Goal: Information Seeking & Learning: Learn about a topic

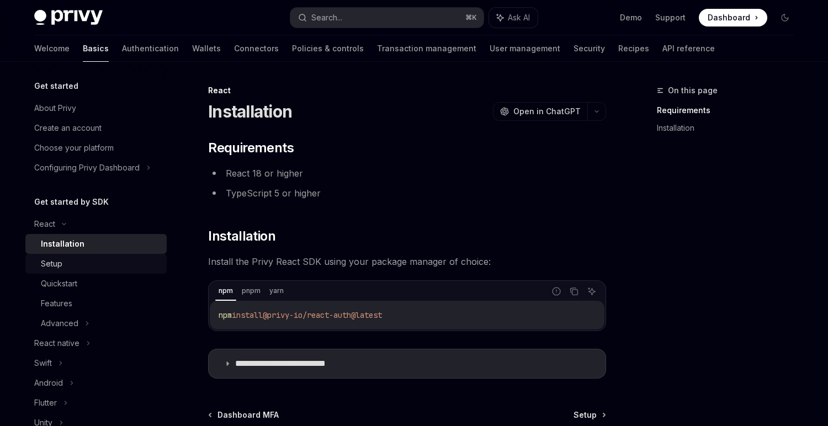
scroll to position [117, 0]
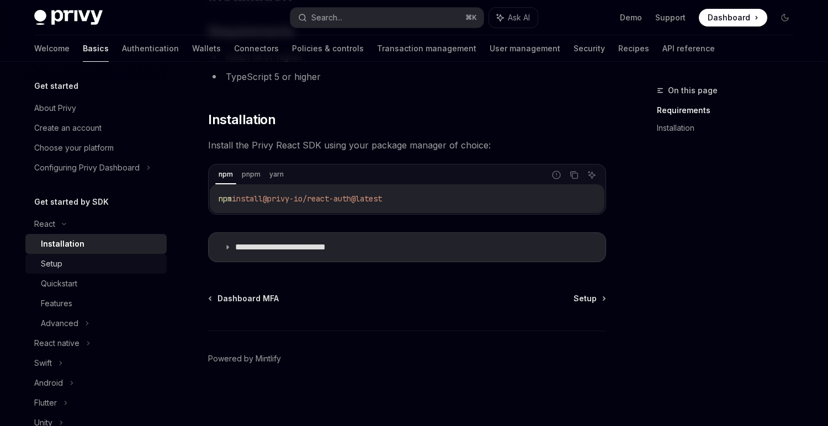
click at [46, 258] on div "Setup" at bounding box center [52, 263] width 22 height 13
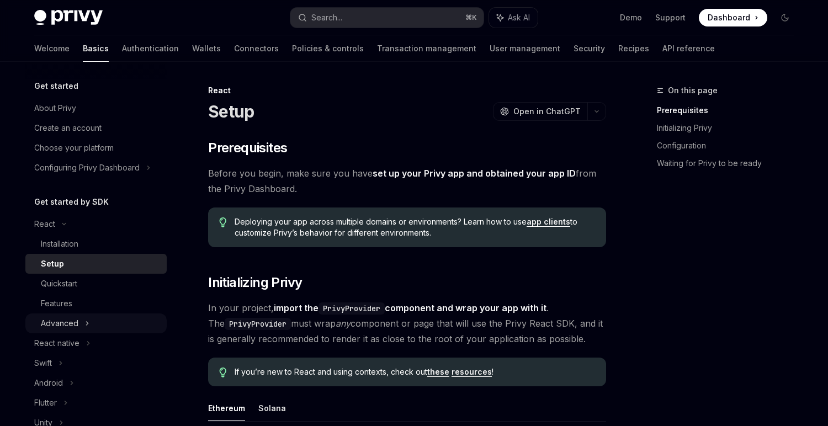
click at [75, 326] on div "Advanced" at bounding box center [60, 323] width 38 height 13
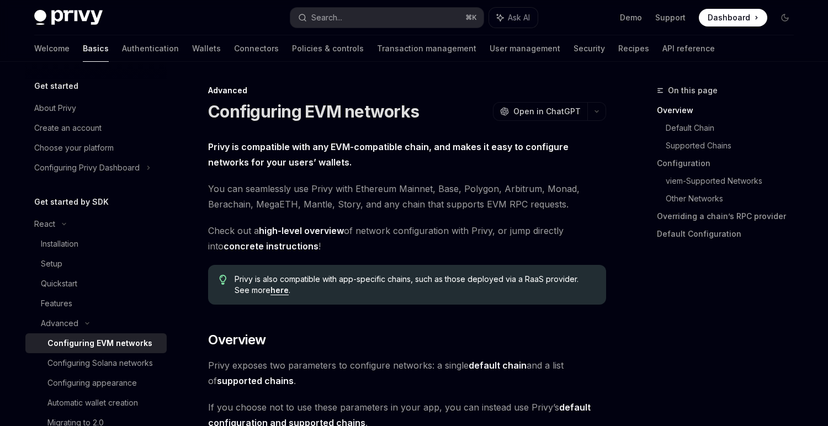
scroll to position [109, 0]
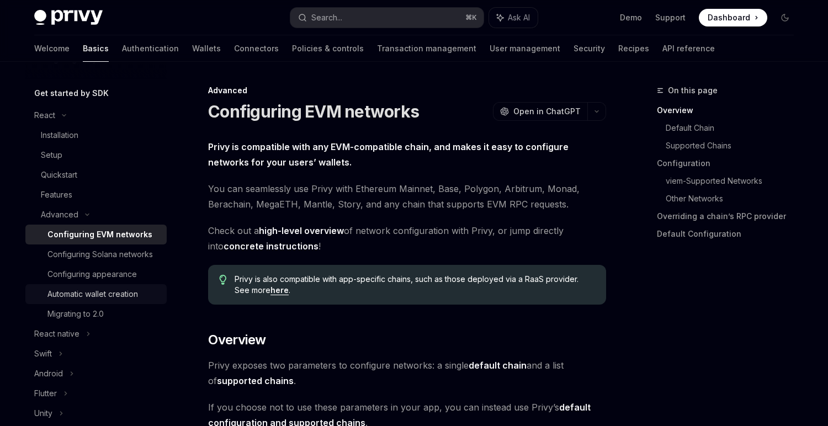
click at [107, 290] on div "Automatic wallet creation" at bounding box center [92, 294] width 91 height 13
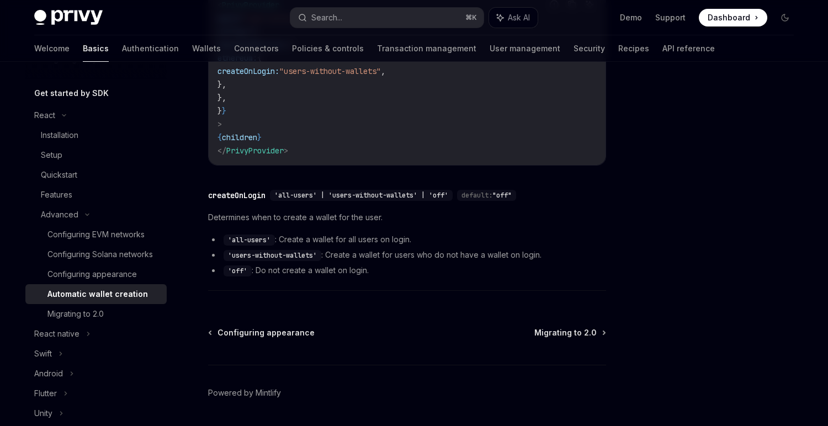
scroll to position [410, 0]
click at [102, 302] on link "Automatic wallet creation" at bounding box center [95, 294] width 141 height 20
type textarea "*"
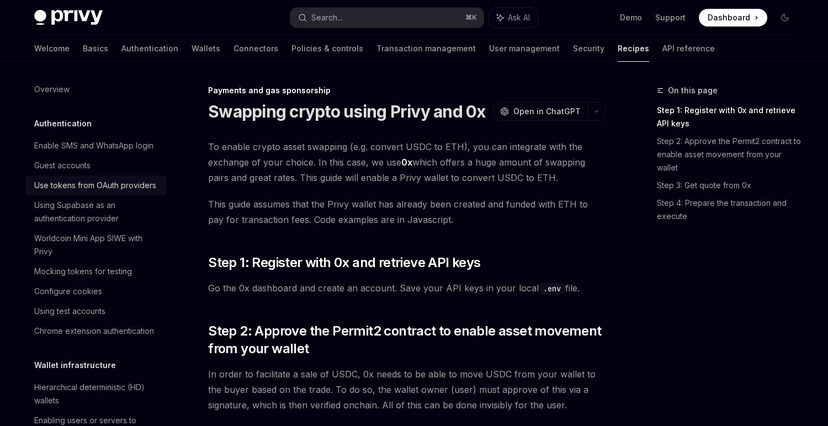
click at [81, 188] on div "Use tokens from OAuth providers" at bounding box center [95, 185] width 122 height 13
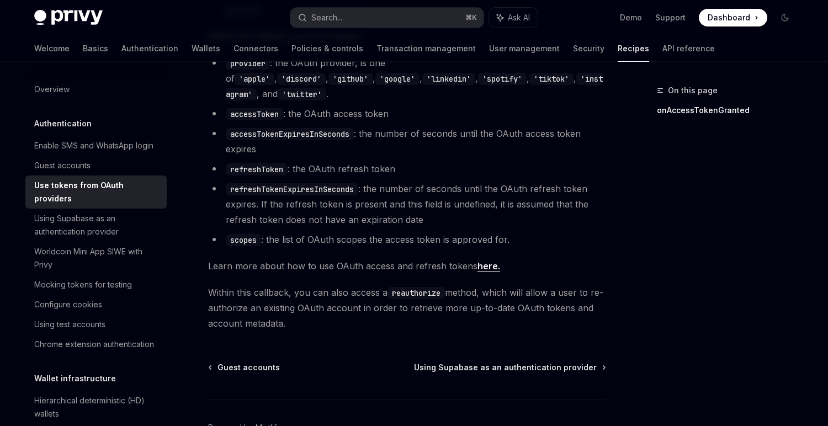
scroll to position [700, 0]
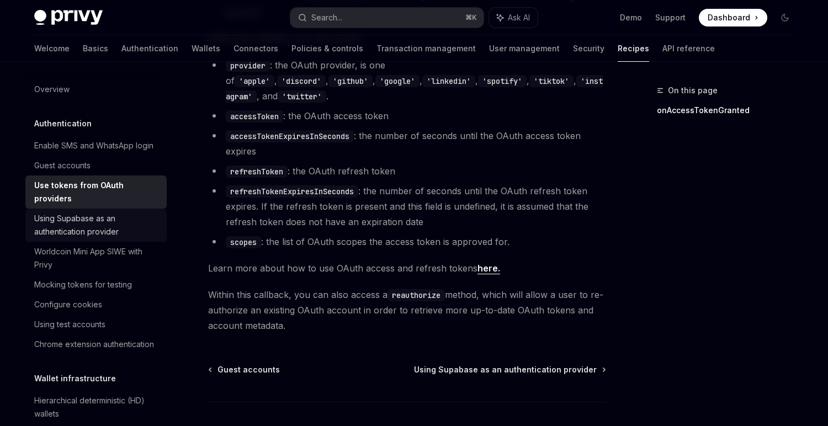
click at [72, 219] on div "Using Supabase as an authentication provider" at bounding box center [97, 225] width 126 height 27
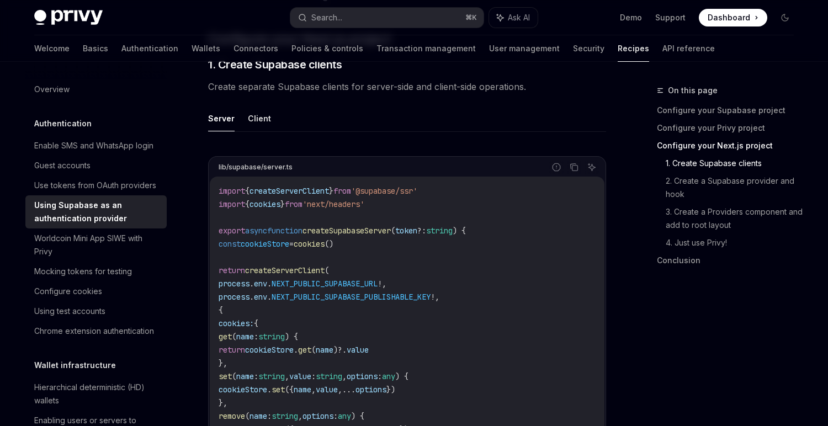
scroll to position [595, 0]
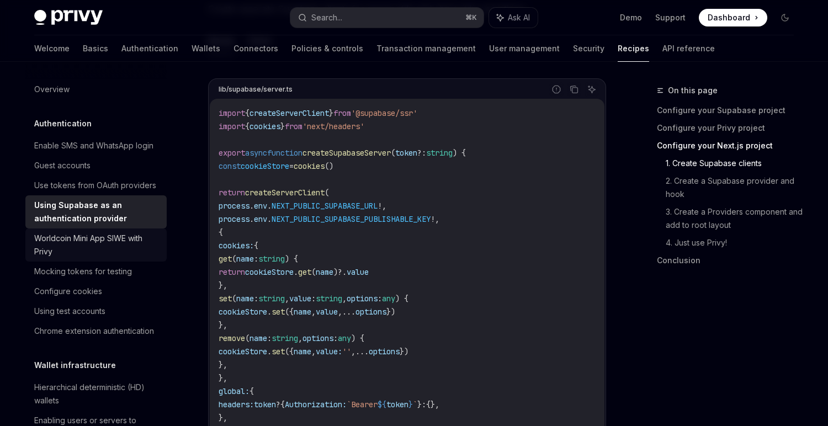
click at [96, 230] on link "Worldcoin Mini App SIWE with Privy" at bounding box center [95, 245] width 141 height 33
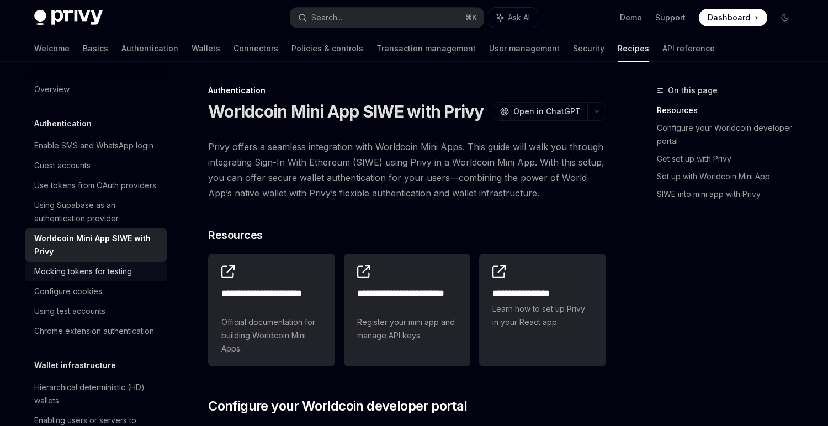
click at [98, 270] on div "Mocking tokens for testing" at bounding box center [83, 271] width 98 height 13
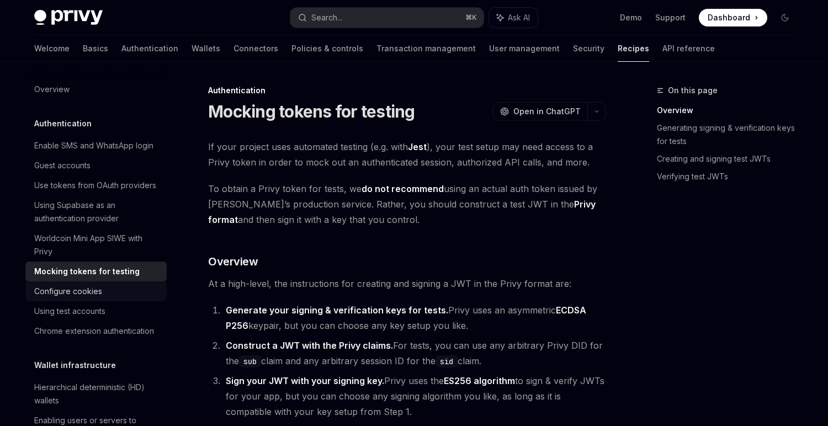
click at [100, 293] on div "Configure cookies" at bounding box center [68, 291] width 68 height 13
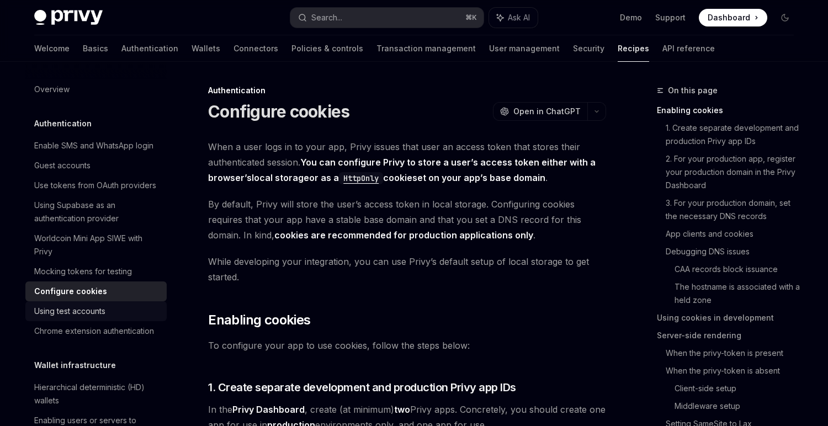
click at [114, 308] on div "Using test accounts" at bounding box center [97, 311] width 126 height 13
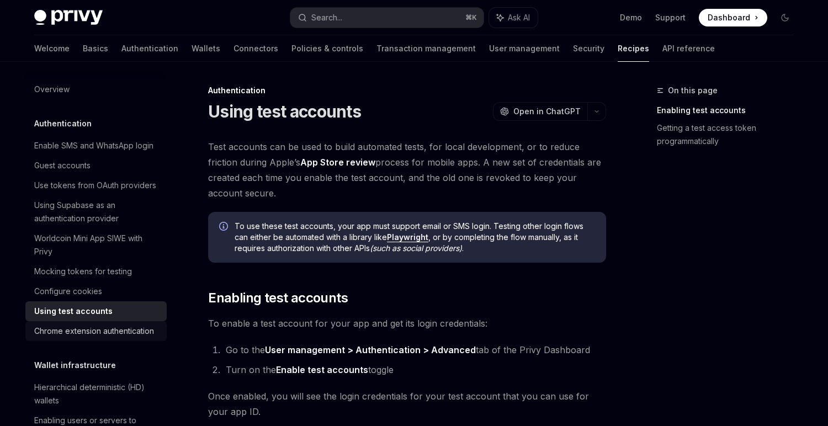
click at [122, 330] on div "Chrome extension authentication" at bounding box center [94, 331] width 120 height 13
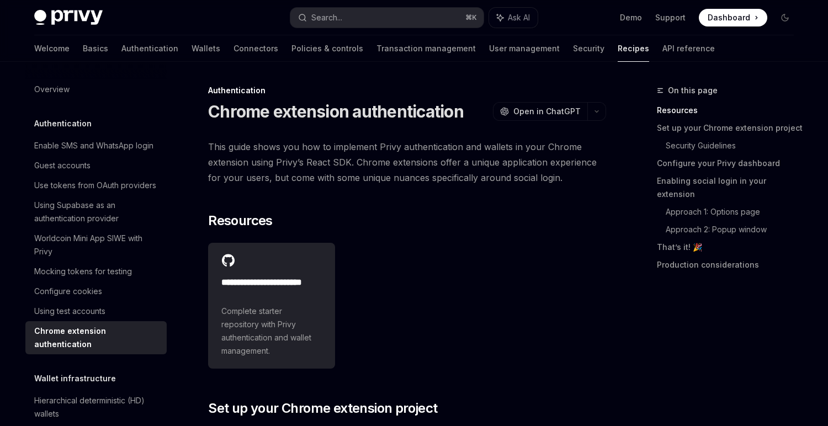
scroll to position [75, 0]
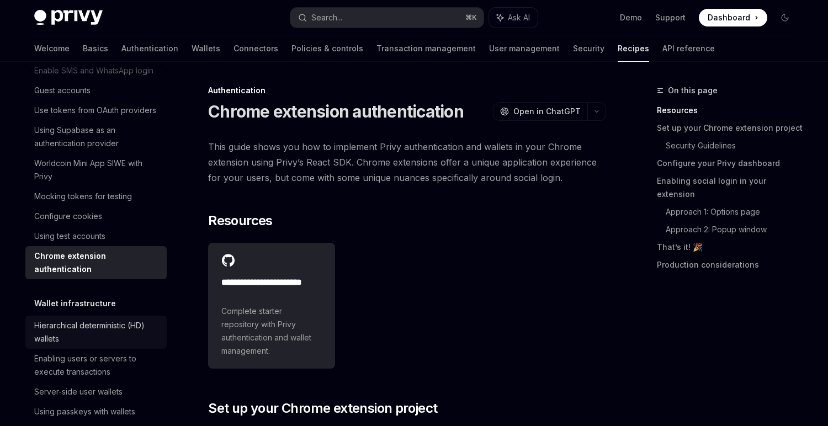
click at [106, 319] on div "Hierarchical deterministic (HD) wallets" at bounding box center [97, 332] width 126 height 27
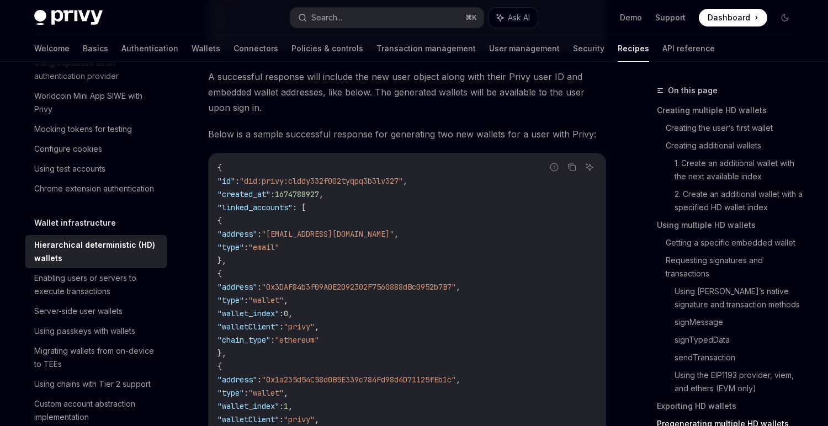
scroll to position [3476, 0]
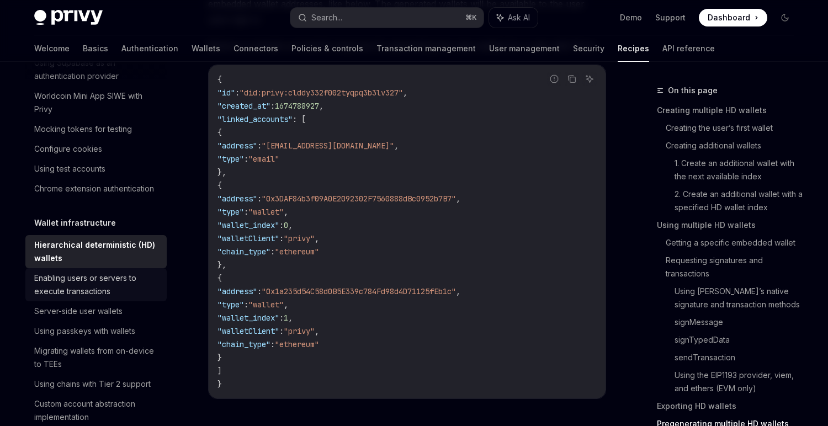
click at [104, 278] on div "Enabling users or servers to execute transactions" at bounding box center [97, 285] width 126 height 27
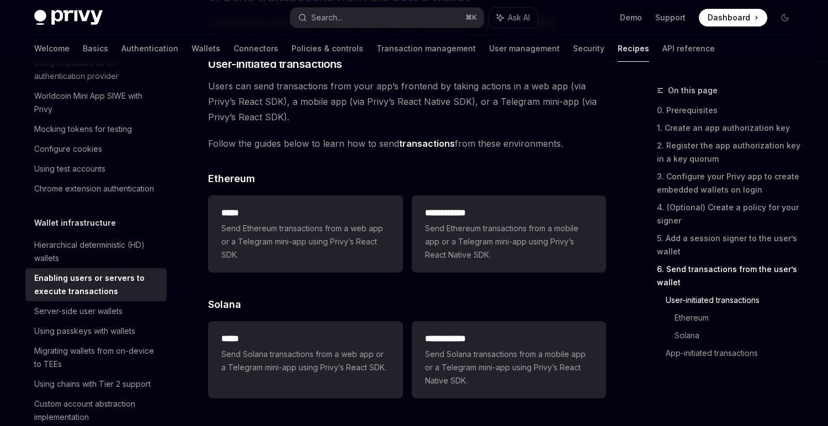
scroll to position [2292, 0]
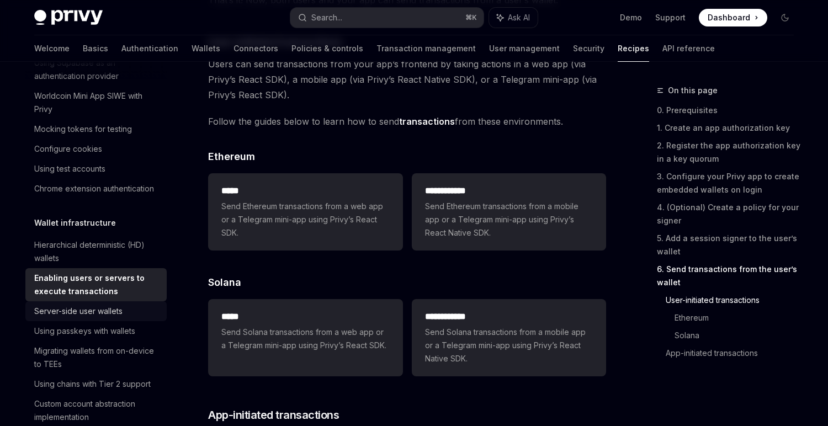
click at [132, 308] on div "Server-side user wallets" at bounding box center [97, 311] width 126 height 13
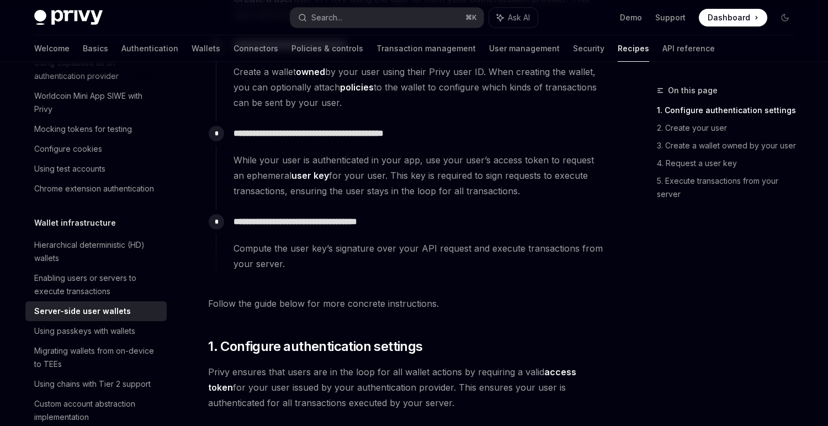
scroll to position [388, 0]
click at [122, 336] on div "Using passkeys with wallets" at bounding box center [84, 331] width 101 height 13
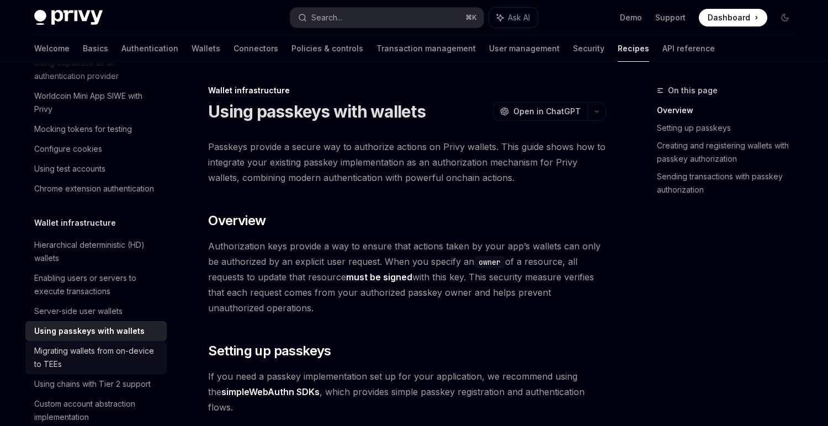
click at [130, 352] on div "Migrating wallets from on-device to TEEs" at bounding box center [97, 358] width 126 height 27
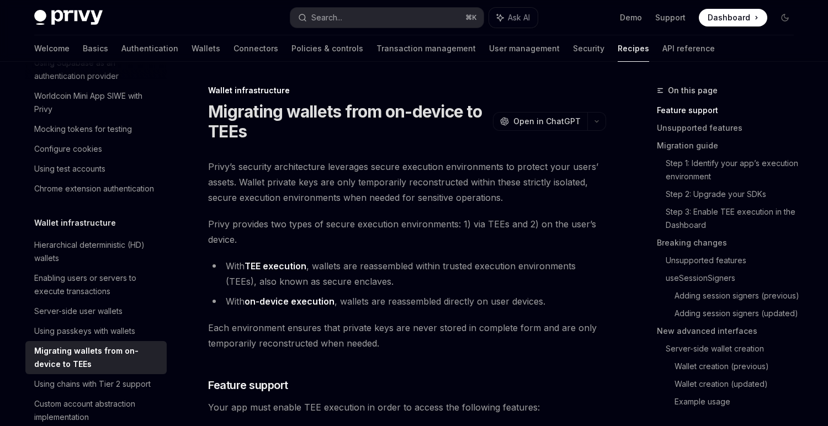
scroll to position [220, 0]
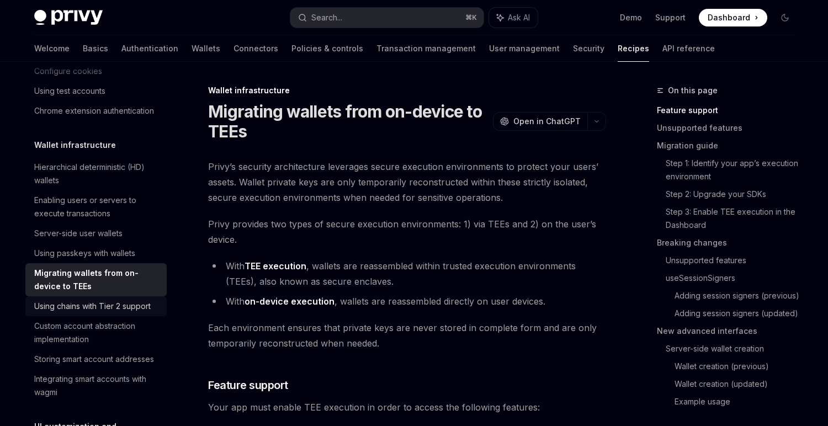
click at [121, 308] on div "Using chains with Tier 2 support" at bounding box center [92, 306] width 117 height 13
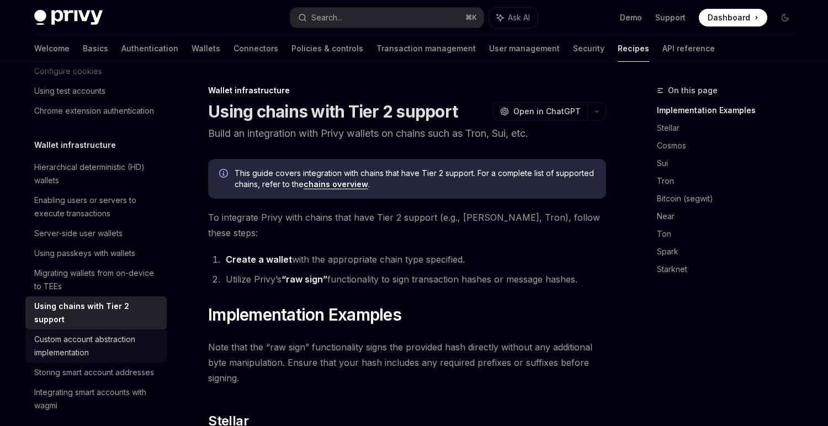
click at [121, 333] on div "Custom account abstraction implementation" at bounding box center [97, 346] width 126 height 27
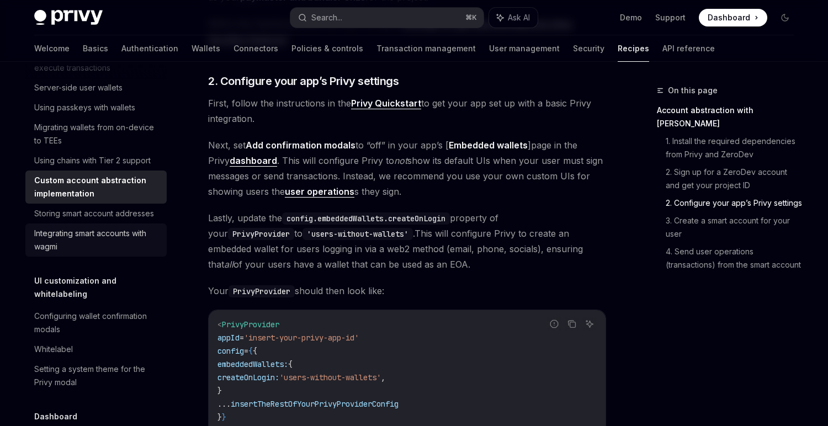
scroll to position [382, 0]
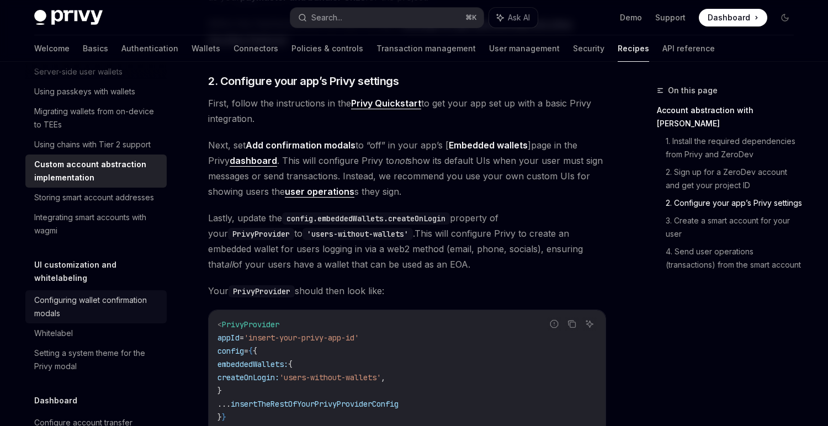
click at [70, 294] on div "Configuring wallet confirmation modals" at bounding box center [97, 307] width 126 height 27
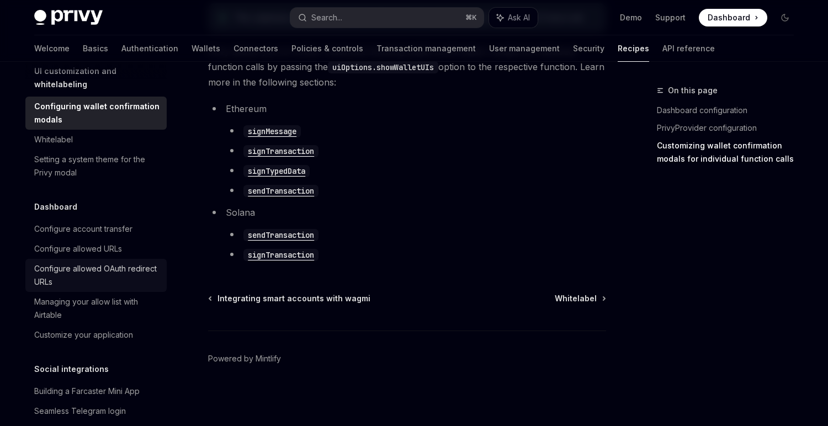
scroll to position [575, 0]
click at [100, 265] on div "Configure allowed OAuth redirect URLs" at bounding box center [97, 276] width 126 height 27
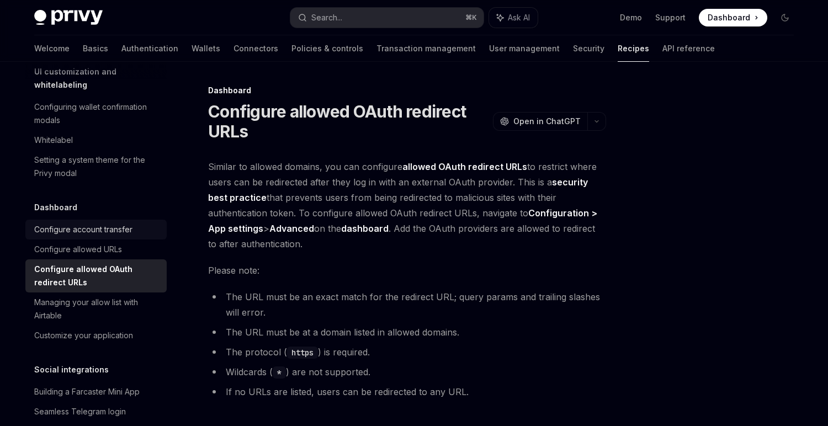
click at [82, 223] on div "Configure account transfer" at bounding box center [83, 229] width 98 height 13
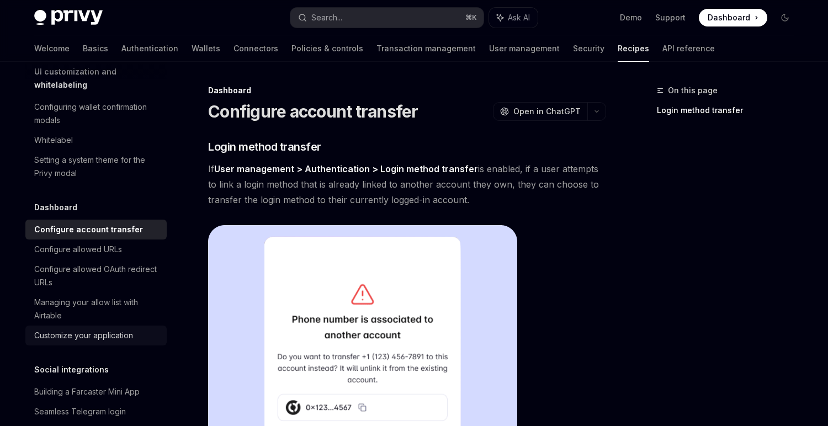
click at [83, 329] on div "Customize your application" at bounding box center [83, 335] width 99 height 13
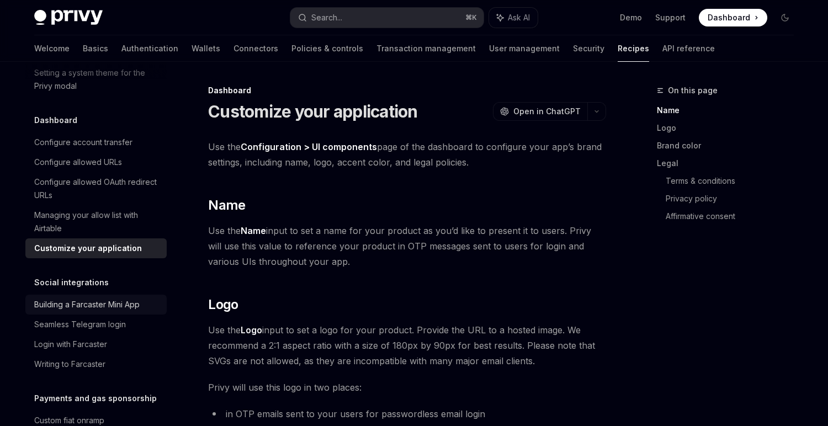
click at [87, 298] on div "Building a Farcaster Mini App" at bounding box center [86, 304] width 105 height 13
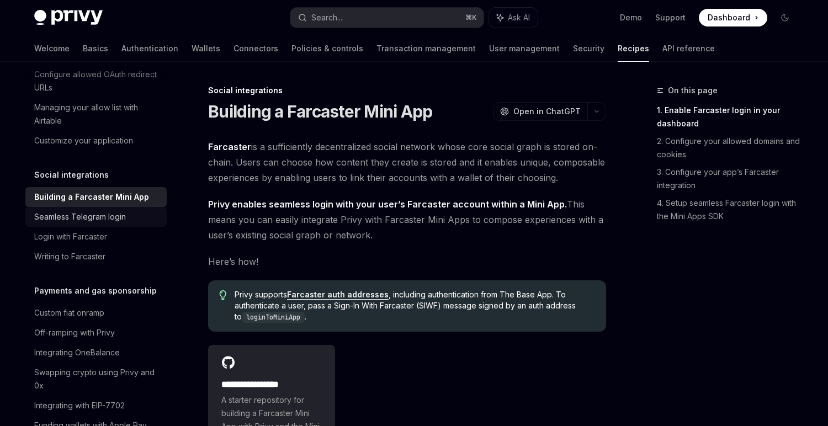
scroll to position [790, 0]
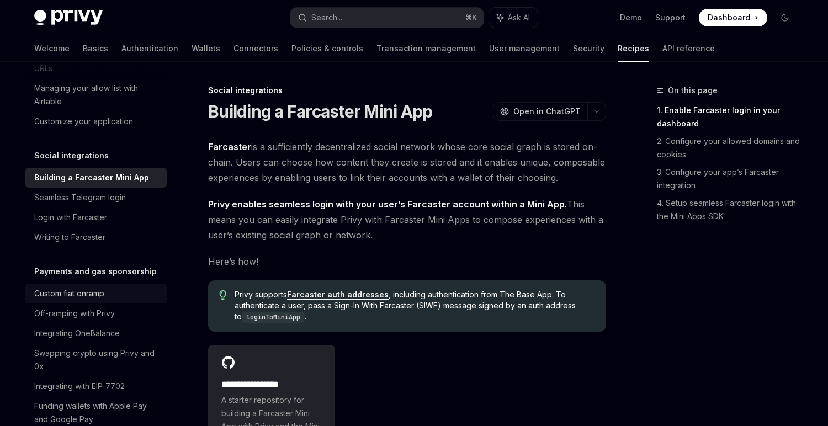
click at [86, 287] on div "Custom fiat onramp" at bounding box center [69, 293] width 70 height 13
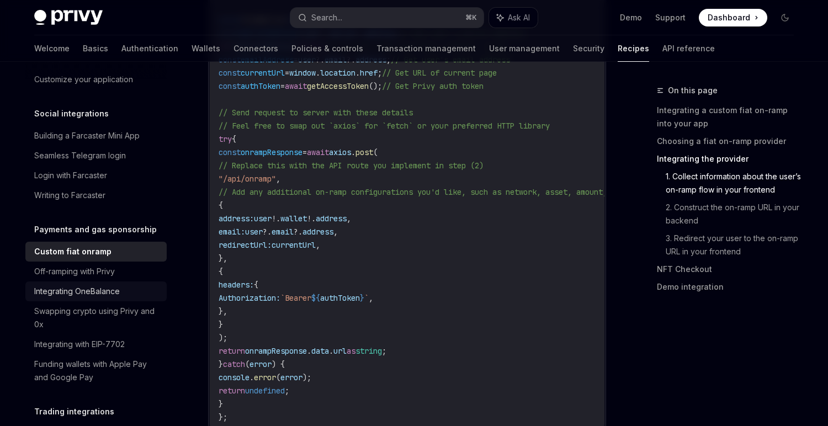
scroll to position [851, 0]
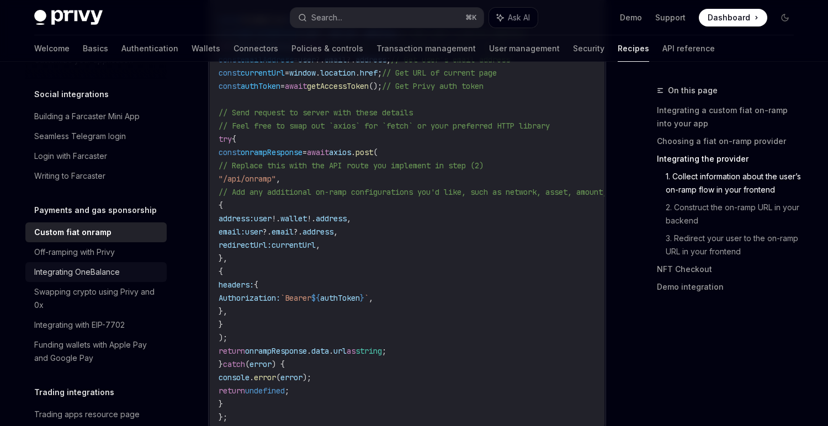
click at [134, 266] on div "Integrating OneBalance" at bounding box center [97, 272] width 126 height 13
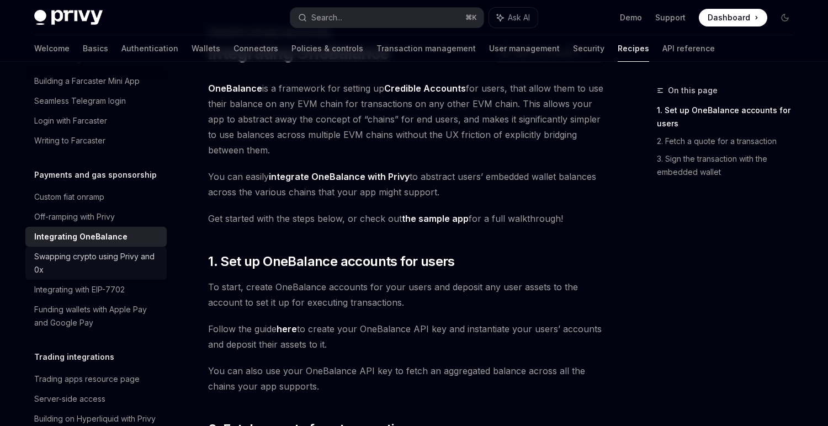
scroll to position [892, 0]
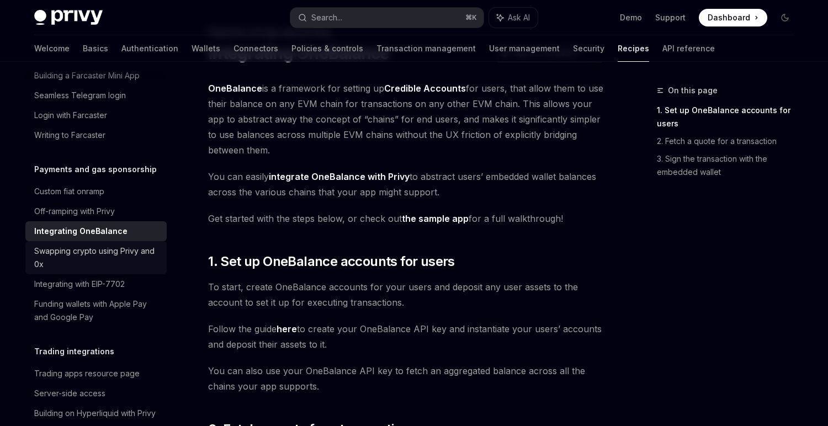
click at [93, 251] on div "Swapping crypto using Privy and 0x" at bounding box center [97, 258] width 126 height 27
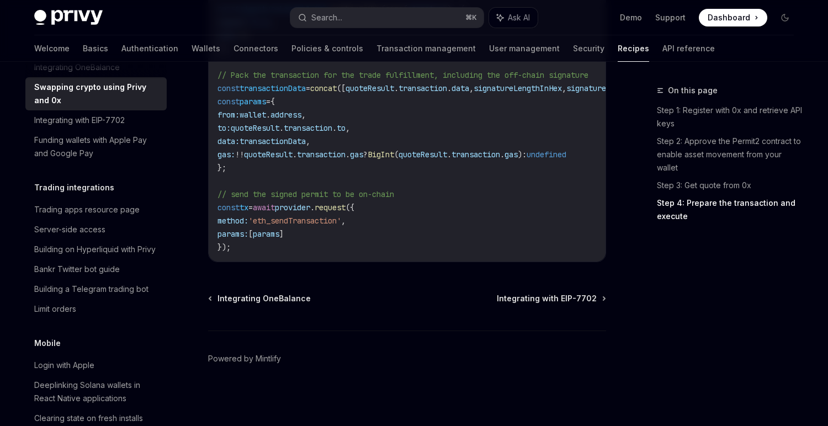
scroll to position [1057, 0]
click at [78, 202] on link "Trading apps resource page" at bounding box center [95, 208] width 141 height 20
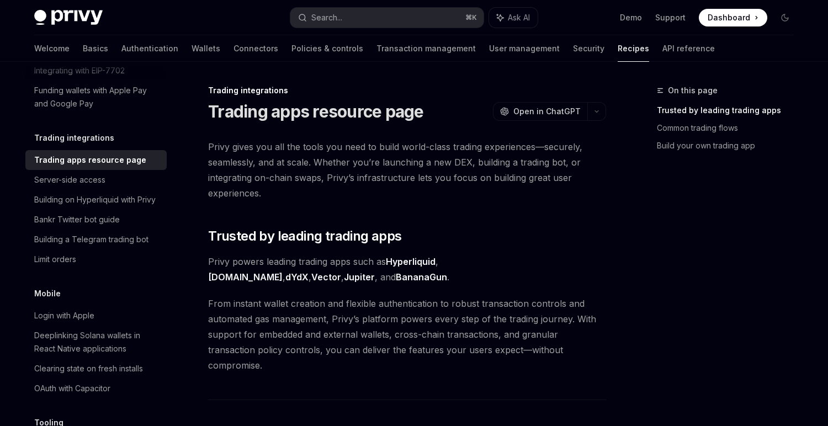
scroll to position [1099, 0]
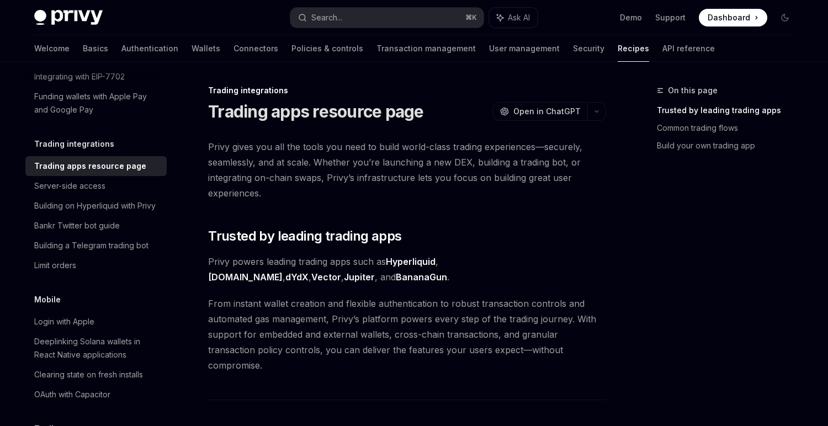
click at [429, 260] on link "Hyperliquid" at bounding box center [411, 262] width 50 height 12
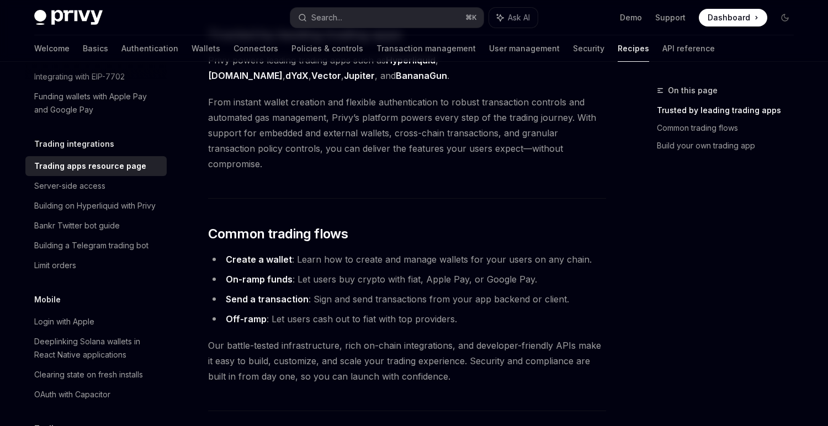
scroll to position [289, 0]
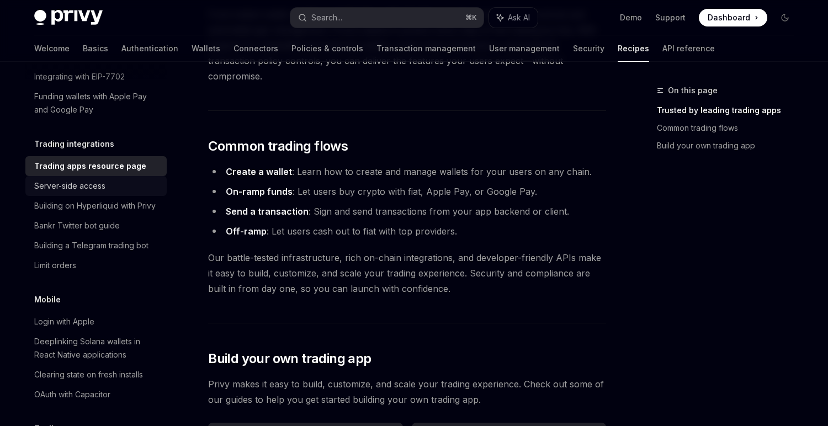
click at [120, 179] on div "Server-side access" at bounding box center [97, 185] width 126 height 13
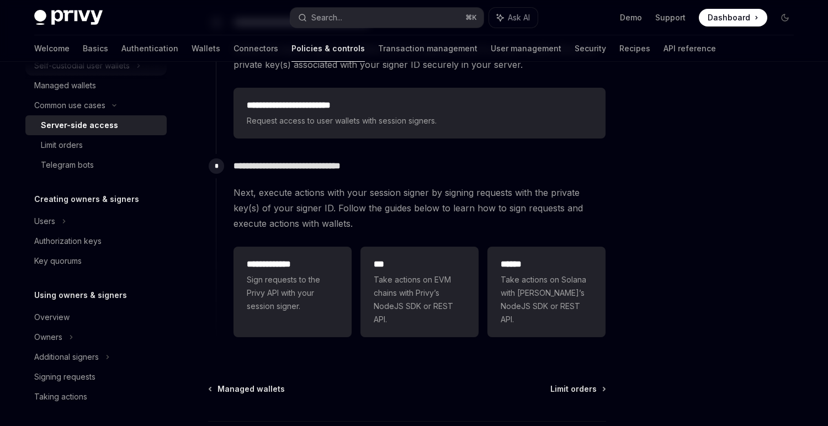
scroll to position [158, 0]
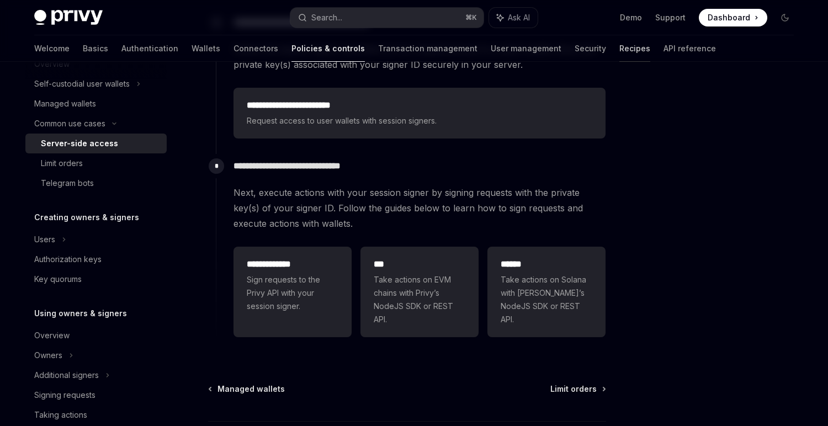
click at [620, 36] on link "Recipes" at bounding box center [635, 48] width 31 height 27
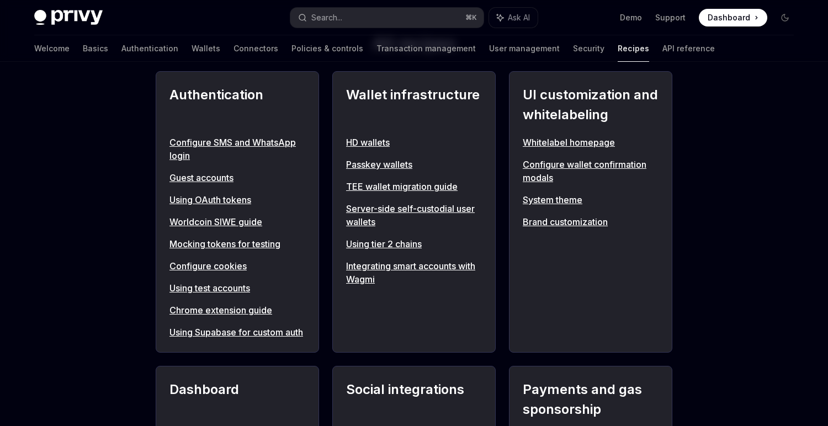
scroll to position [730, 0]
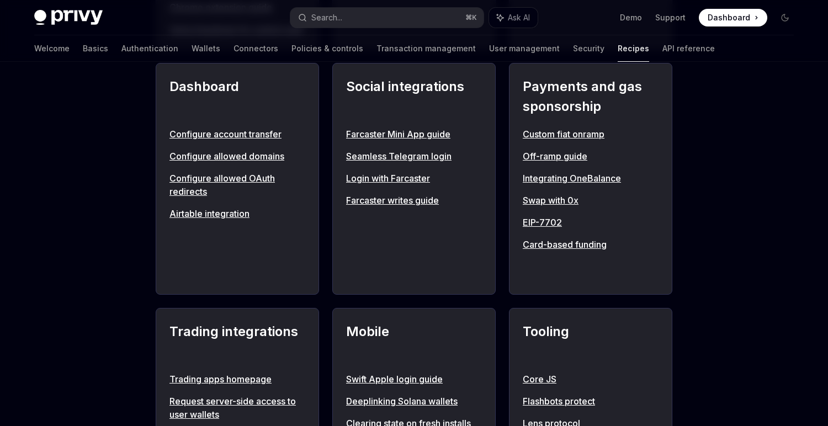
click at [536, 207] on link "Swap with 0x" at bounding box center [591, 200] width 136 height 13
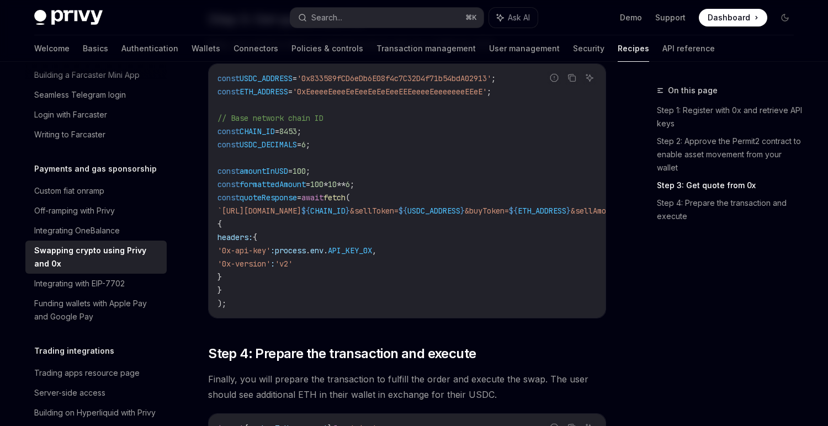
type textarea "*"
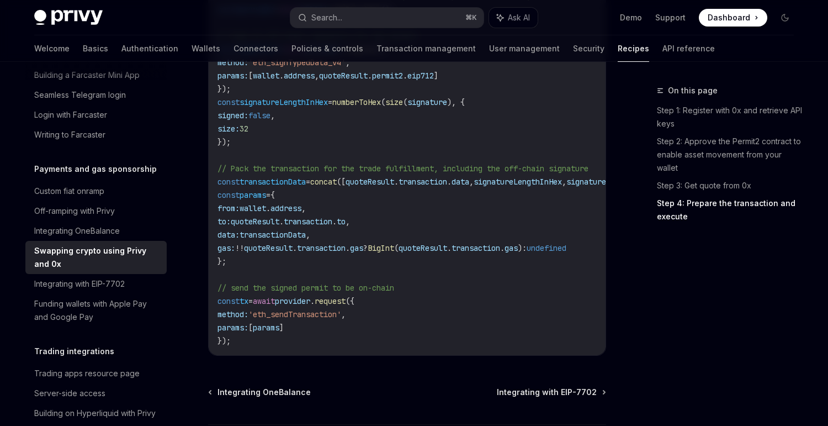
scroll to position [1379, 0]
